Goal: Task Accomplishment & Management: Manage account settings

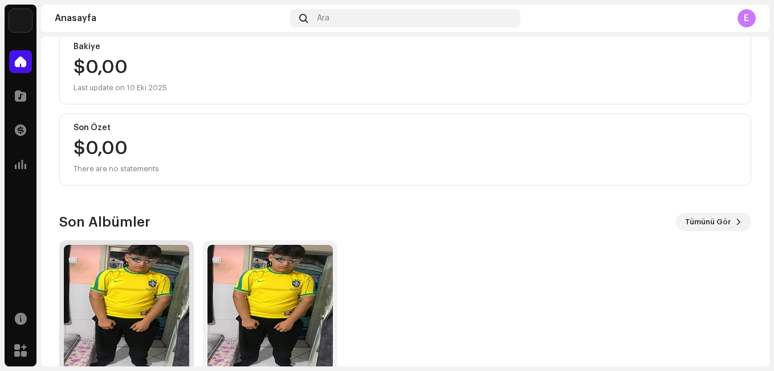
scroll to position [190, 0]
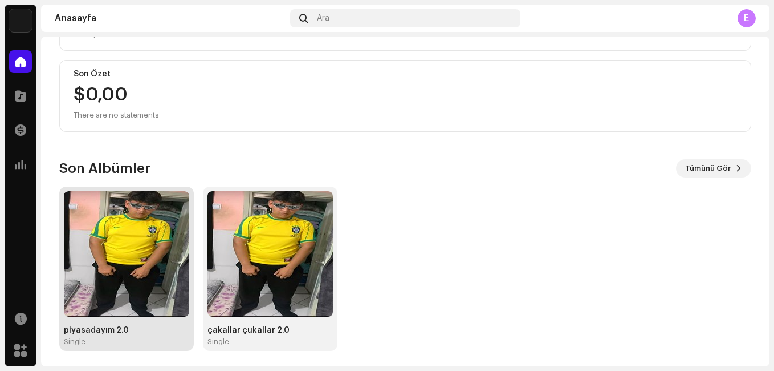
click at [133, 246] on img at bounding box center [126, 253] width 125 height 125
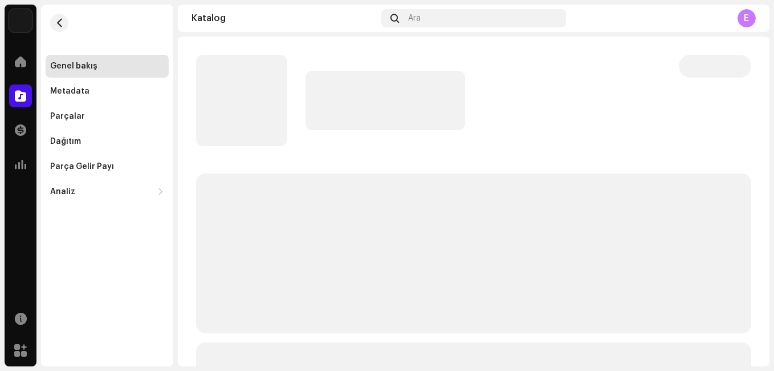
drag, startPoint x: 133, startPoint y: 246, endPoint x: 144, endPoint y: 243, distance: 10.6
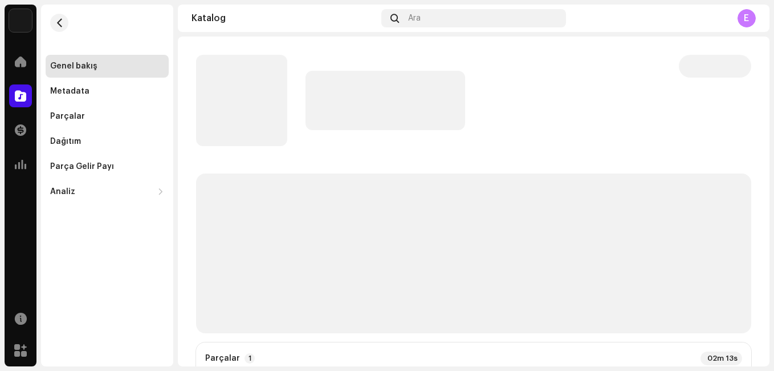
drag, startPoint x: 144, startPoint y: 243, endPoint x: 380, endPoint y: 147, distance: 255.4
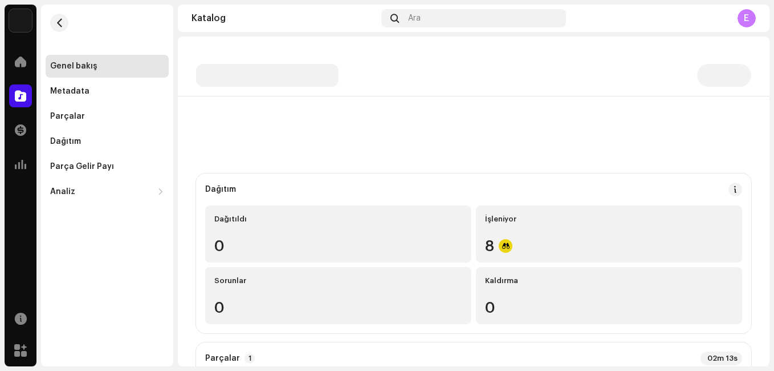
drag, startPoint x: 380, startPoint y: 147, endPoint x: 365, endPoint y: 166, distance: 24.7
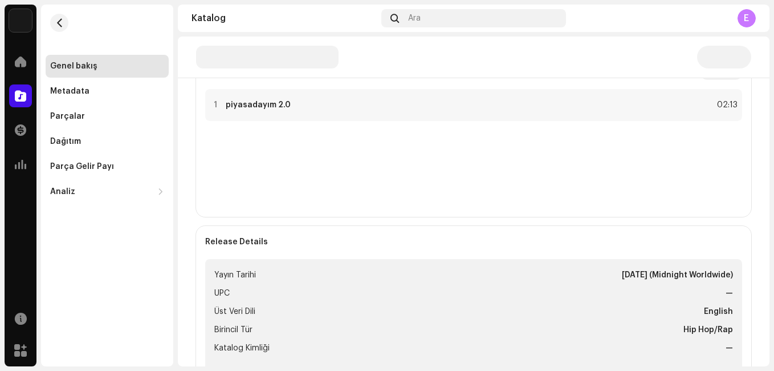
drag, startPoint x: 365, startPoint y: 166, endPoint x: 262, endPoint y: 190, distance: 105.9
drag, startPoint x: 262, startPoint y: 190, endPoint x: 190, endPoint y: 201, distance: 72.1
drag, startPoint x: 190, startPoint y: 201, endPoint x: 184, endPoint y: 203, distance: 6.5
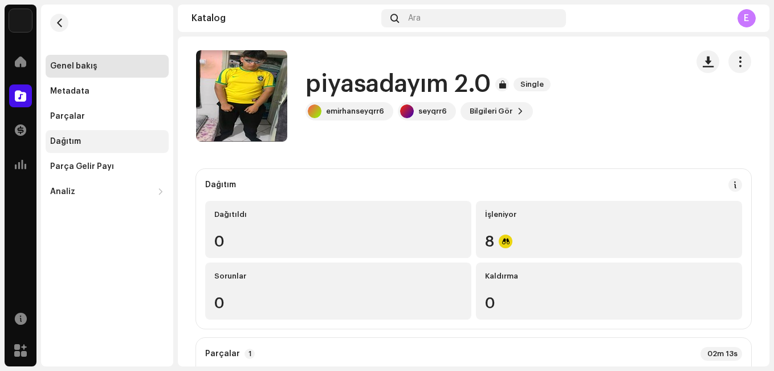
scroll to position [0, 0]
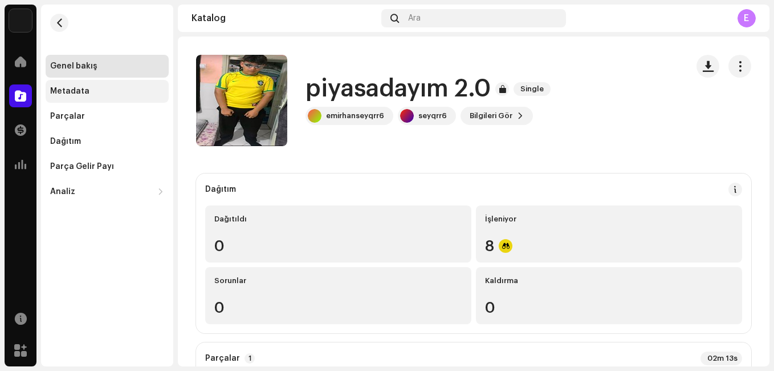
click at [72, 93] on div "Metadata" at bounding box center [69, 91] width 39 height 9
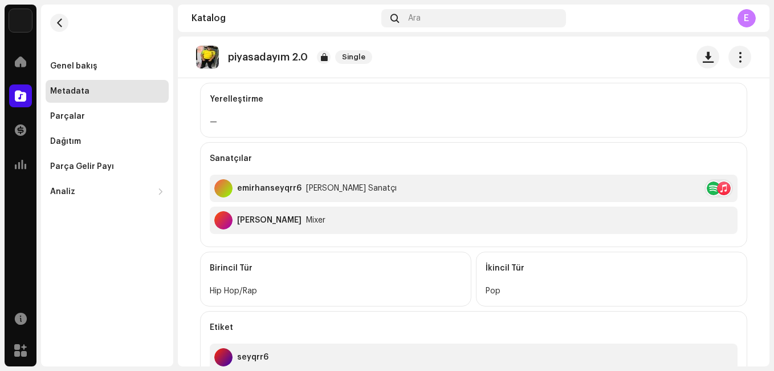
scroll to position [285, 0]
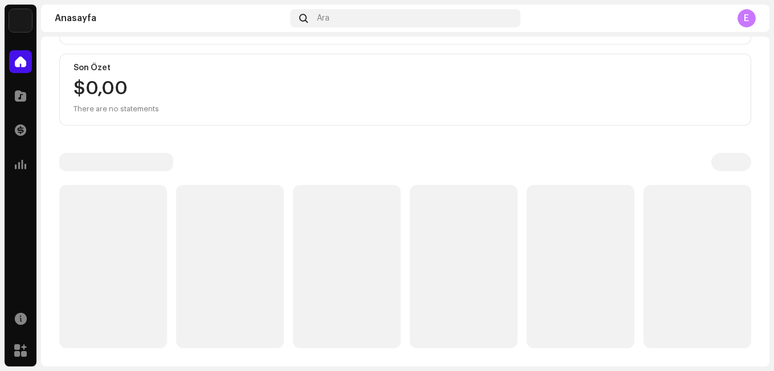
drag, startPoint x: 255, startPoint y: 148, endPoint x: 193, endPoint y: 149, distance: 62.1
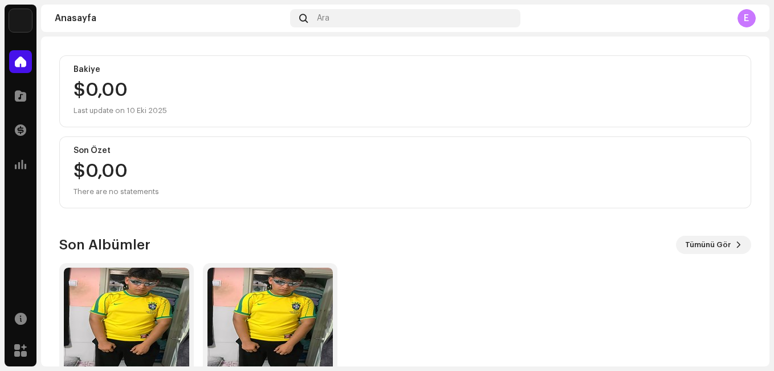
scroll to position [190, 0]
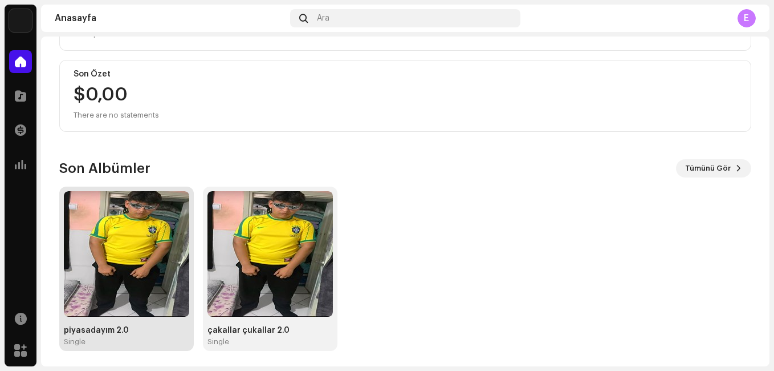
click at [129, 226] on img at bounding box center [126, 253] width 125 height 125
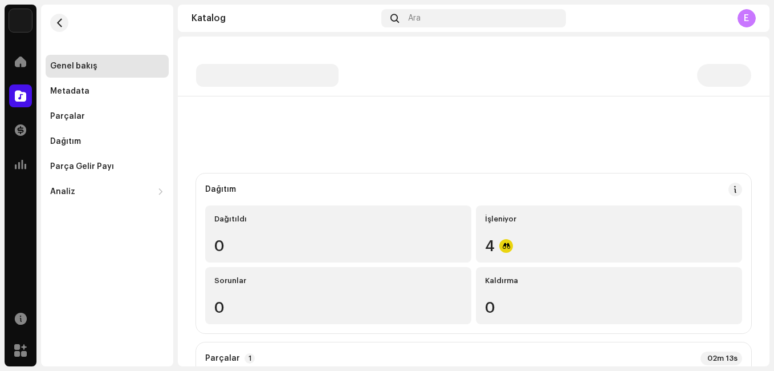
scroll to position [760, 0]
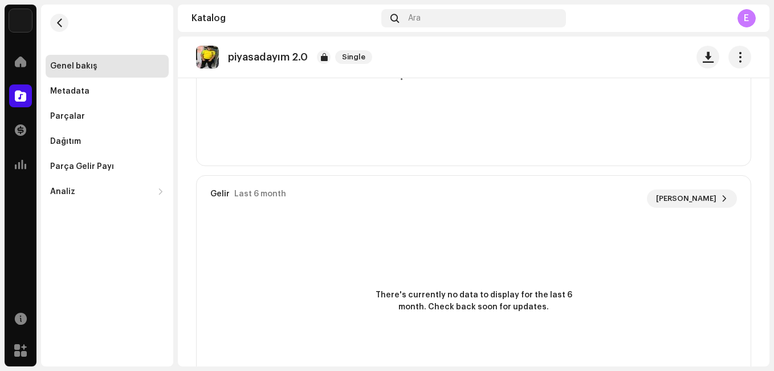
drag, startPoint x: 193, startPoint y: 152, endPoint x: 191, endPoint y: 96, distance: 55.9
click at [191, 96] on re-o-release-hero "piyasadayım 2.0 Single piyasadayım 2.0 Single emirhanseyqrr6 seyqrr6 Bilgileri …" at bounding box center [474, 81] width 592 height 91
click at [63, 84] on div "Metadata" at bounding box center [107, 91] width 123 height 23
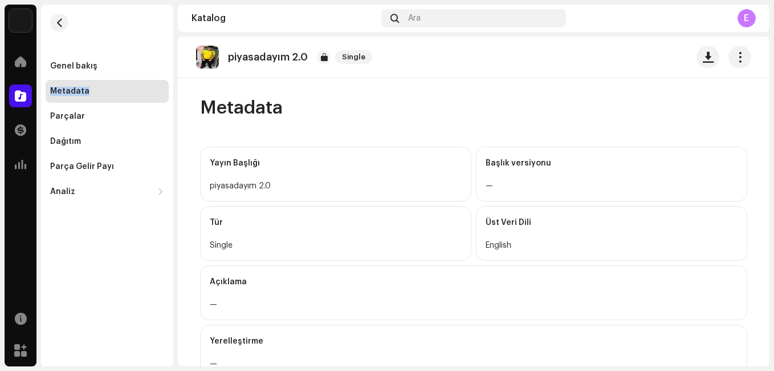
drag, startPoint x: 63, startPoint y: 84, endPoint x: 66, endPoint y: 96, distance: 11.8
click at [66, 96] on div "Metadata" at bounding box center [107, 91] width 123 height 23
drag, startPoint x: 66, startPoint y: 96, endPoint x: 69, endPoint y: 122, distance: 26.4
click at [69, 122] on div "Parçalar" at bounding box center [107, 116] width 123 height 23
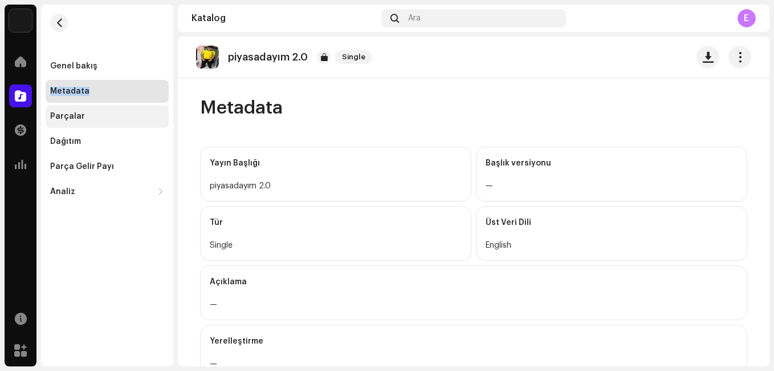
click at [69, 122] on div "Parçalar" at bounding box center [107, 116] width 123 height 23
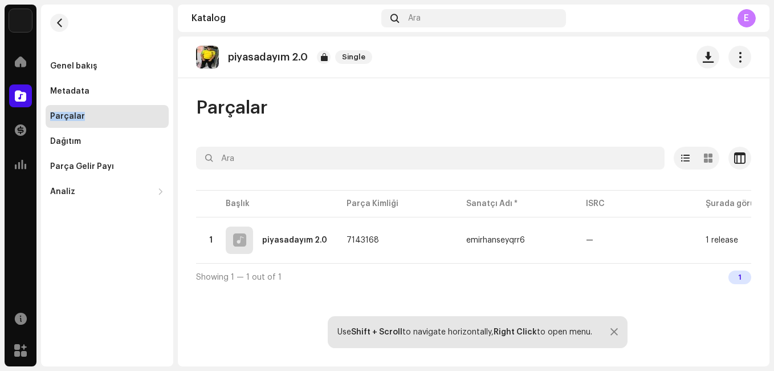
drag, startPoint x: 69, startPoint y: 122, endPoint x: 70, endPoint y: 116, distance: 5.7
drag, startPoint x: 70, startPoint y: 116, endPoint x: 63, endPoint y: 115, distance: 7.1
click at [63, 115] on div "Parçalar" at bounding box center [67, 116] width 35 height 9
drag, startPoint x: 63, startPoint y: 115, endPoint x: 111, endPoint y: 114, distance: 47.9
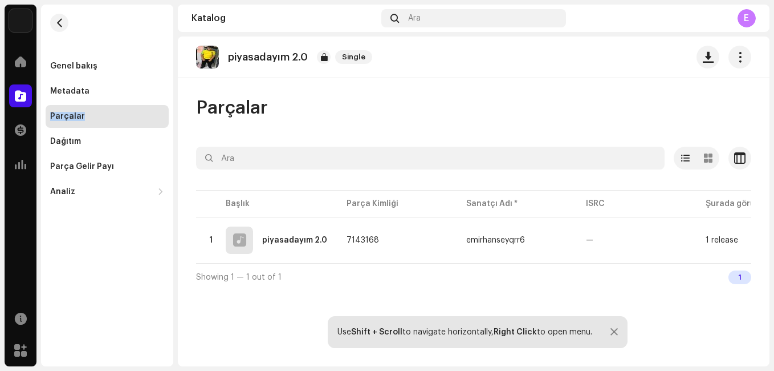
click at [111, 114] on div "Parçalar" at bounding box center [107, 116] width 114 height 9
drag, startPoint x: 109, startPoint y: 115, endPoint x: 86, endPoint y: 115, distance: 23.4
click at [86, 115] on div "Parçalar" at bounding box center [107, 116] width 114 height 9
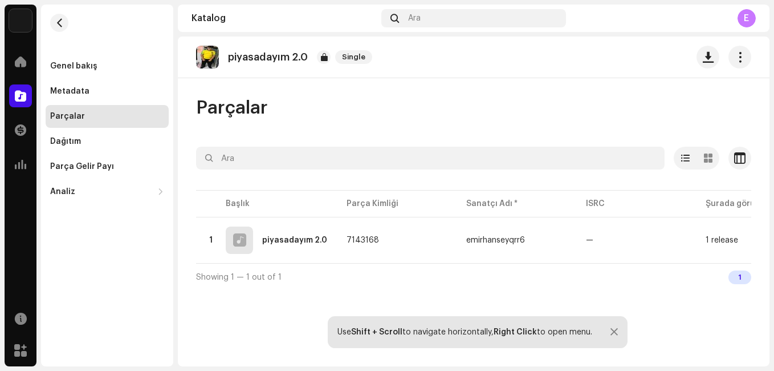
click at [86, 115] on div "Parçalar" at bounding box center [107, 116] width 114 height 9
drag, startPoint x: 86, startPoint y: 115, endPoint x: 294, endPoint y: 1, distance: 238.0
click at [103, 133] on div "Dağıtım" at bounding box center [107, 141] width 123 height 23
click at [114, 108] on div "Parçalar" at bounding box center [107, 116] width 123 height 23
click at [239, 29] on div "Katalog Ara E" at bounding box center [474, 18] width 592 height 27
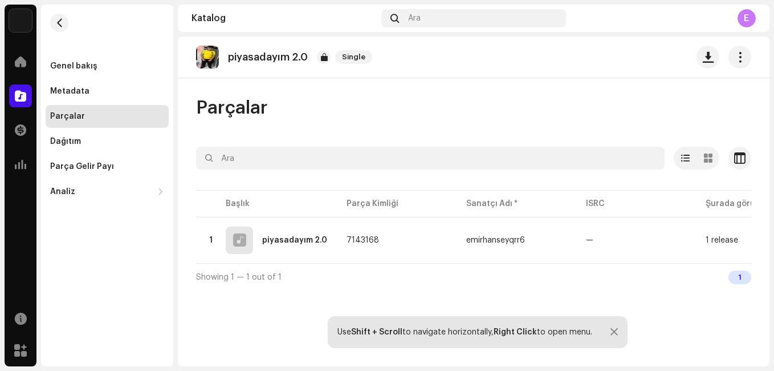
drag, startPoint x: 294, startPoint y: 1, endPoint x: 210, endPoint y: 82, distance: 116.9
click at [210, 82] on div "piyasadayım 2.0 Single Parçalar Seçili 0 Seçenekler Filtreler Dağıtım durumu De…" at bounding box center [474, 200] width 592 height 329
click at [62, 114] on div "Parçalar" at bounding box center [67, 116] width 35 height 9
click at [74, 141] on div "Dağıtım" at bounding box center [65, 141] width 31 height 9
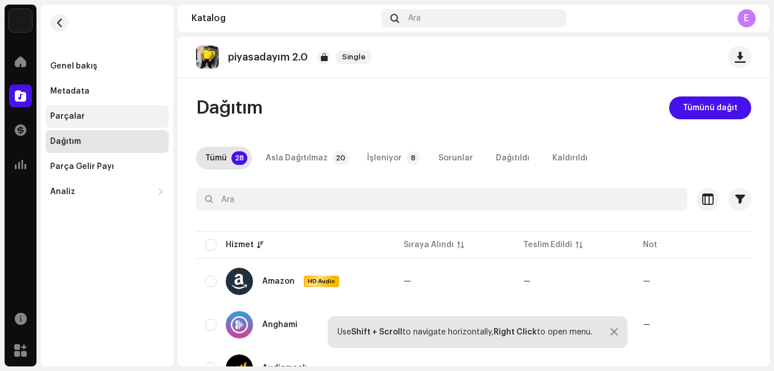
click at [80, 121] on div "Parçalar" at bounding box center [107, 116] width 123 height 23
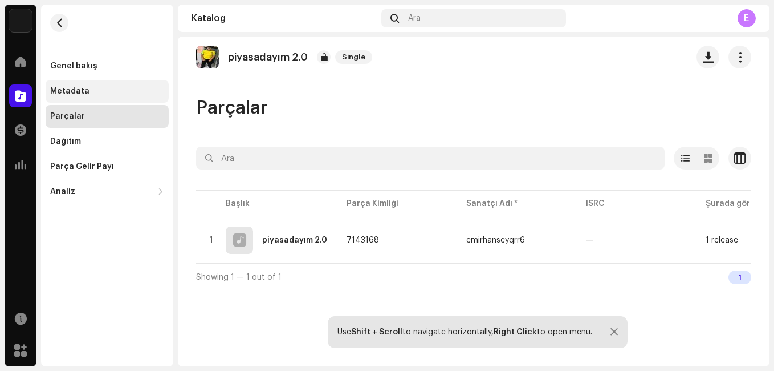
drag, startPoint x: 80, startPoint y: 121, endPoint x: 158, endPoint y: 100, distance: 81.0
click at [306, 237] on div "piyasadayım 2.0" at bounding box center [294, 240] width 65 height 8
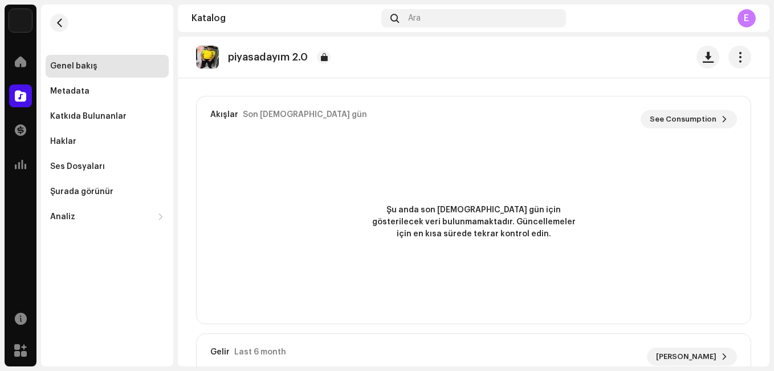
scroll to position [815, 0]
